Goal: Transaction & Acquisition: Purchase product/service

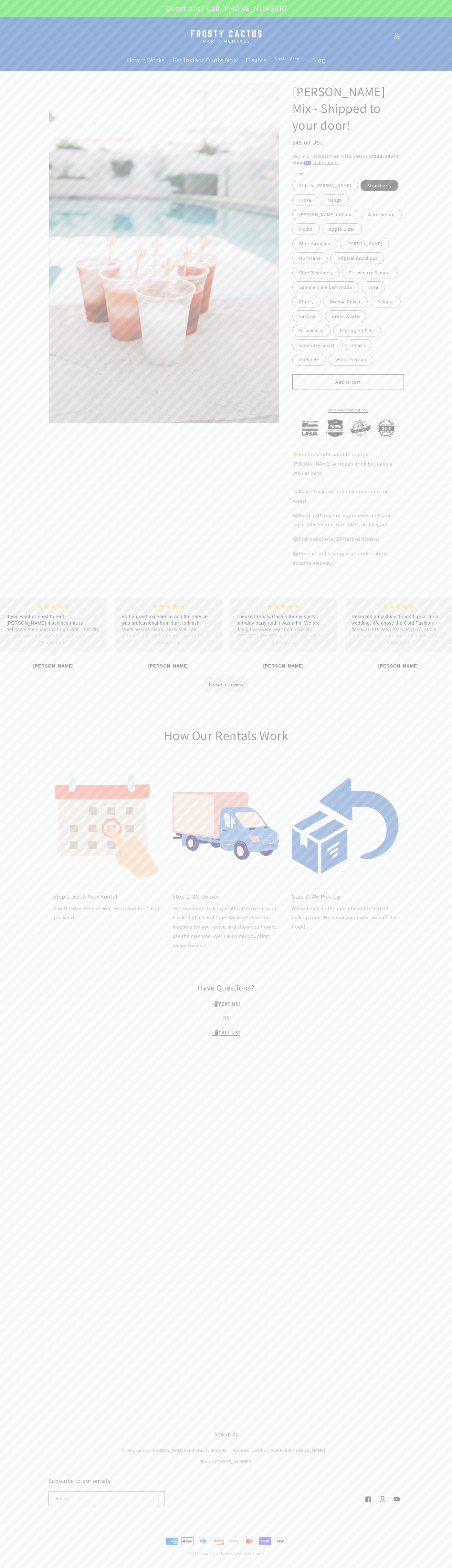
click at [348, 382] on button "Add to cart" at bounding box center [348, 382] width 111 height 15
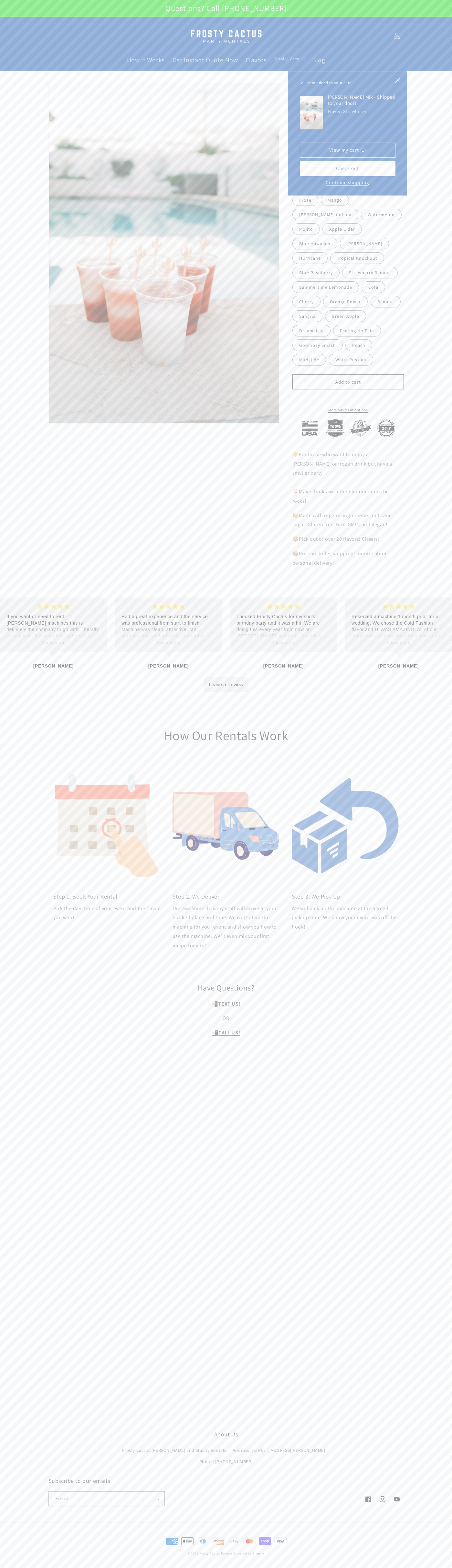
click at [347, 169] on button "Check out" at bounding box center [347, 168] width 96 height 15
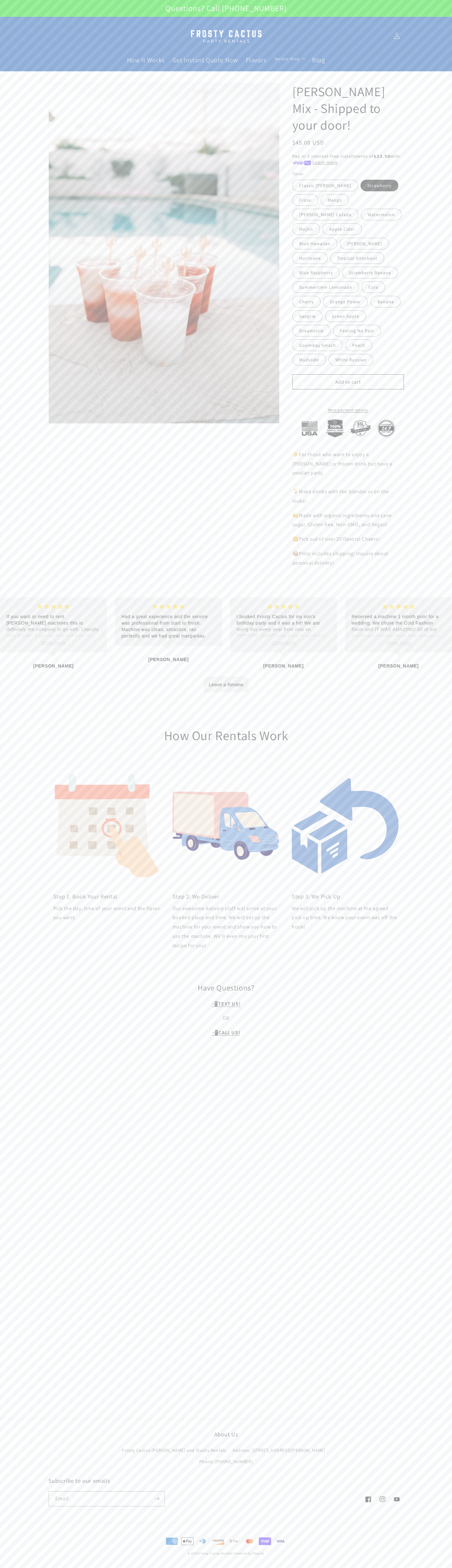
click at [397, 36] on icon at bounding box center [397, 36] width 7 height 7
